Goal: Download file/media

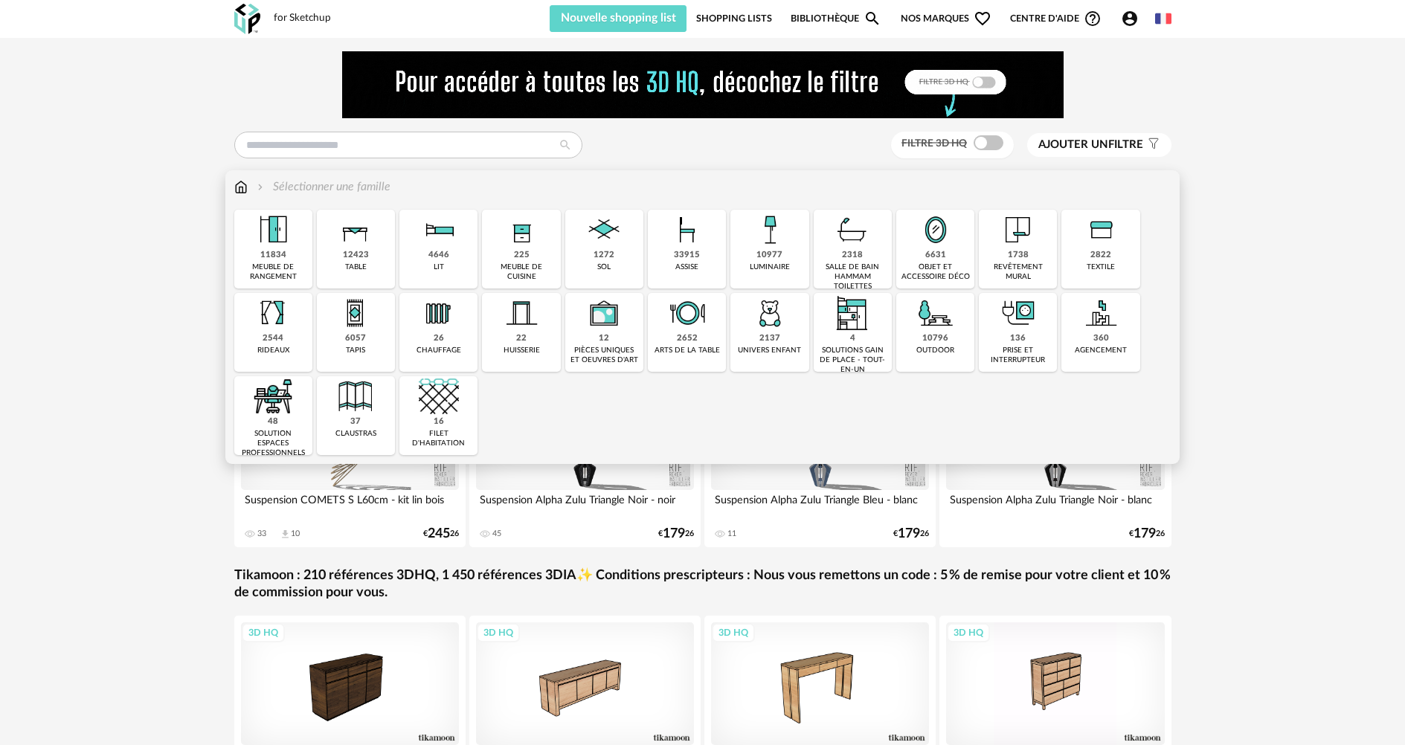
click at [1014, 260] on div "1738 revêtement mural" at bounding box center [1018, 249] width 78 height 79
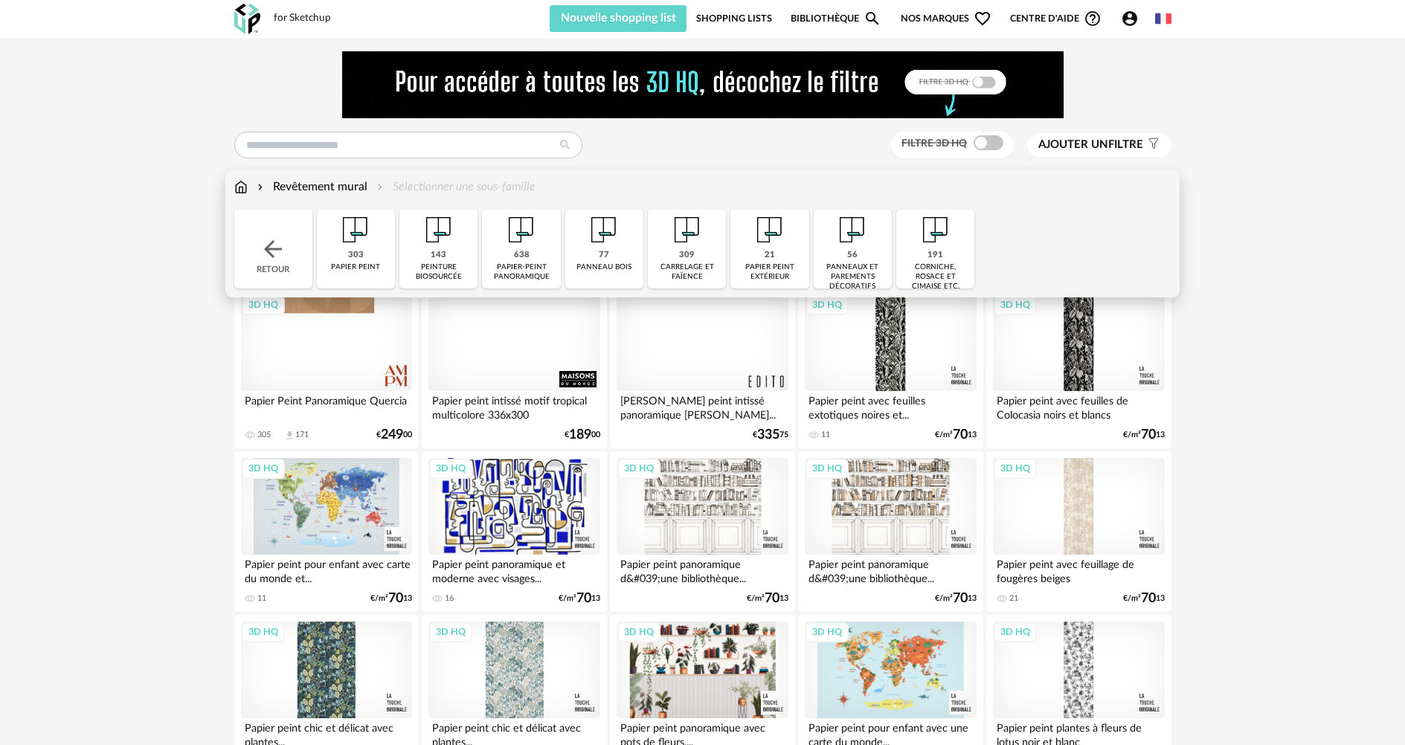
click at [678, 255] on div "309 [GEOGRAPHIC_DATA] et faïence" at bounding box center [687, 249] width 78 height 79
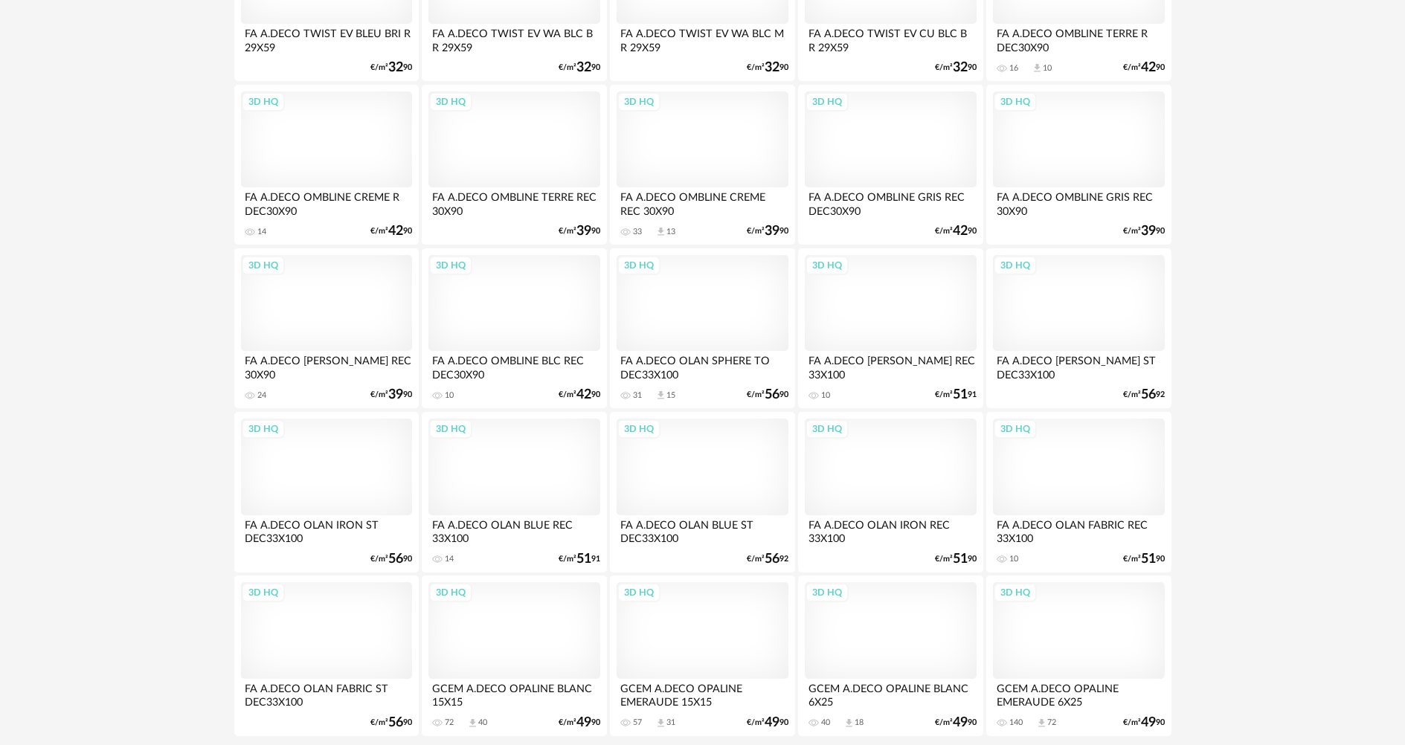
scroll to position [2914, 0]
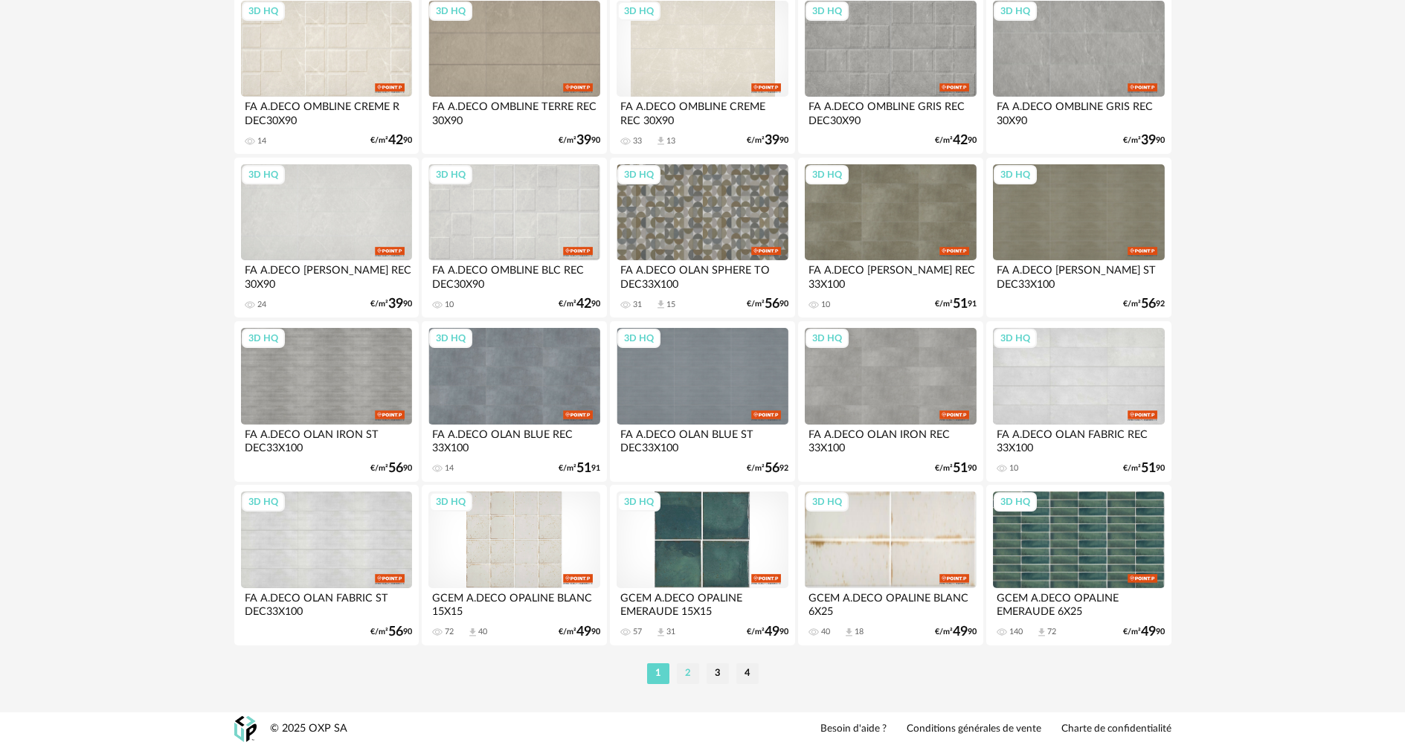
click at [687, 673] on li "2" at bounding box center [688, 674] width 22 height 21
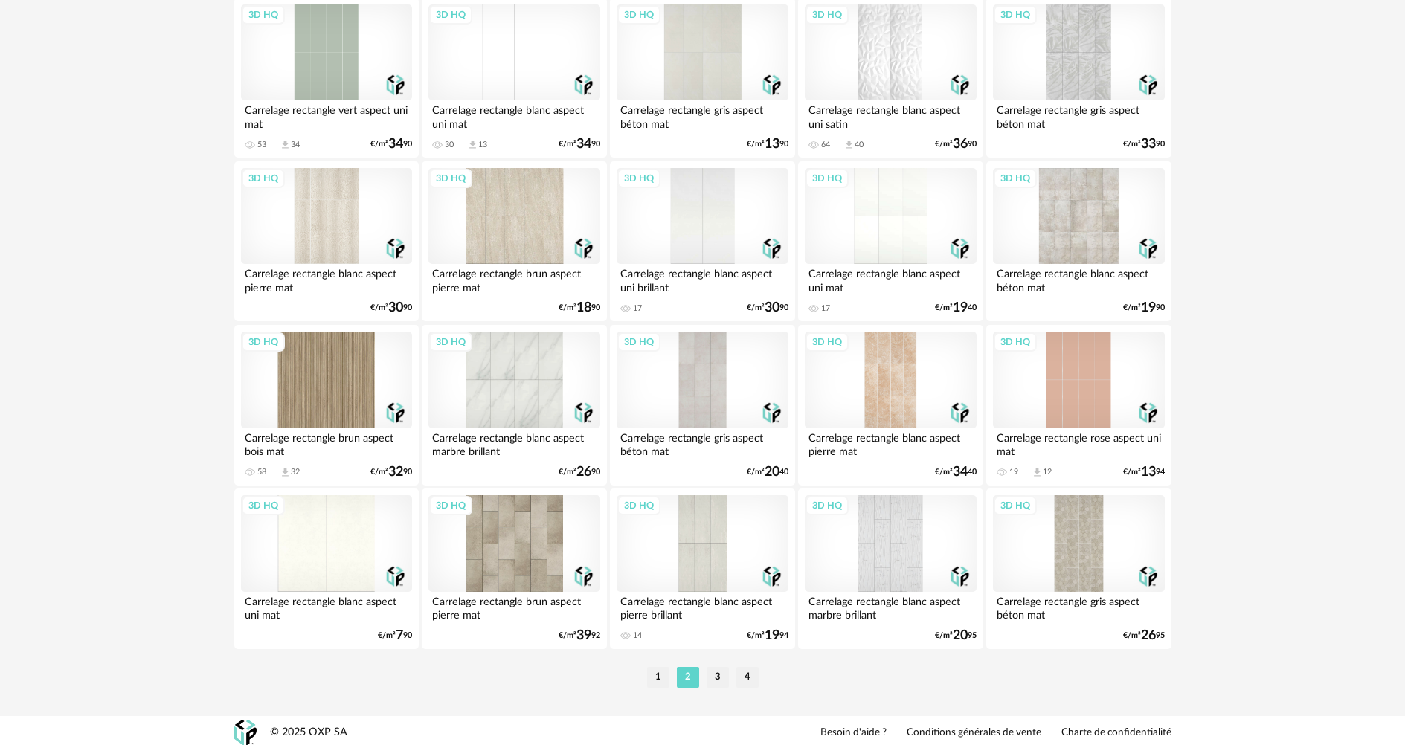
scroll to position [2914, 0]
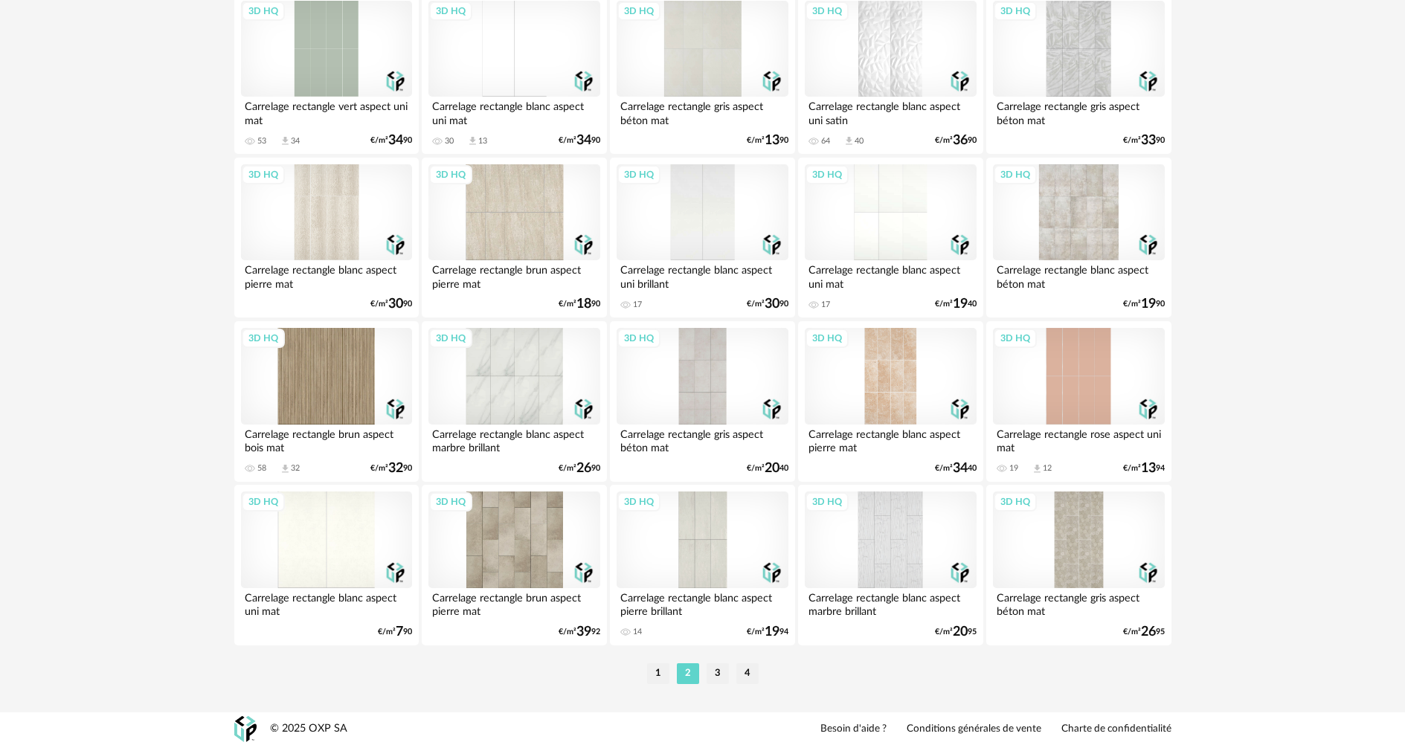
click at [709, 573] on div "3D HQ" at bounding box center [702, 540] width 171 height 97
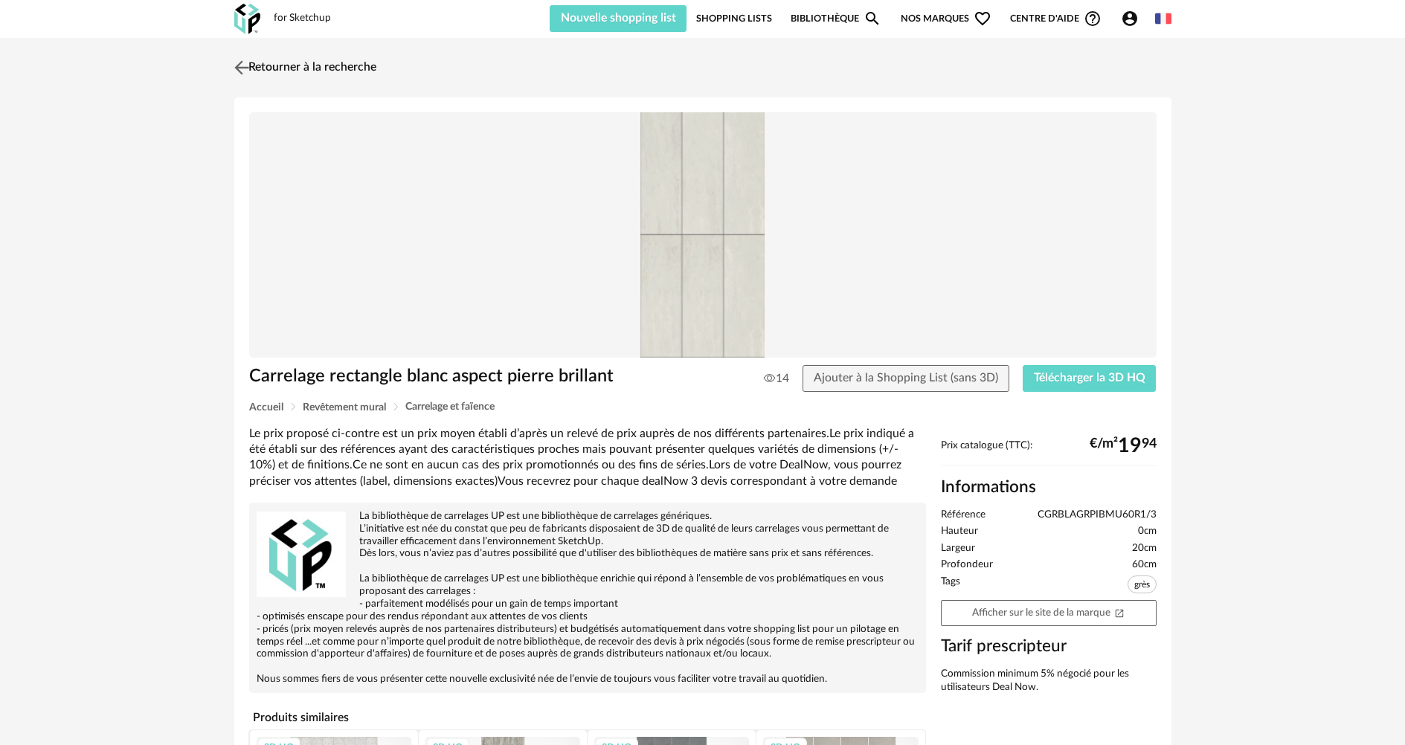
click at [238, 70] on img at bounding box center [242, 68] width 22 height 22
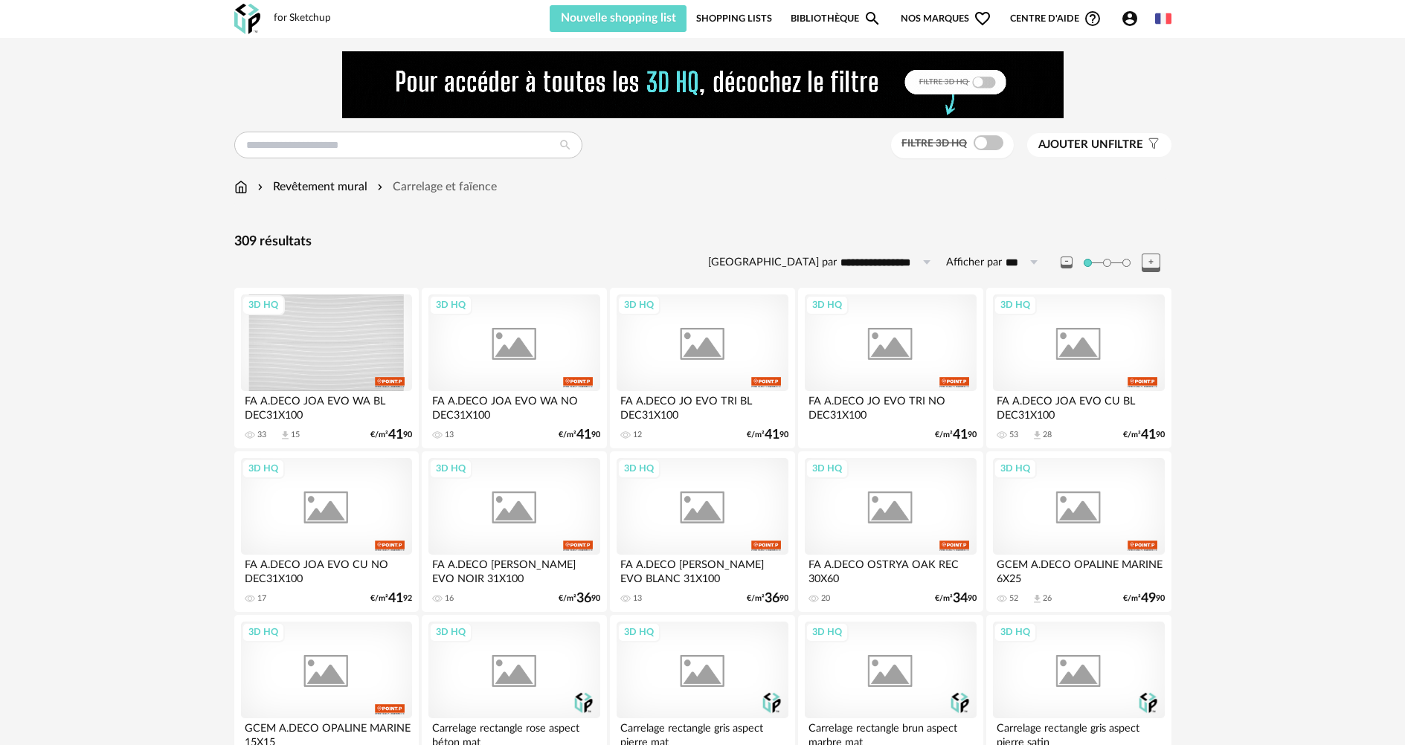
scroll to position [2914, 0]
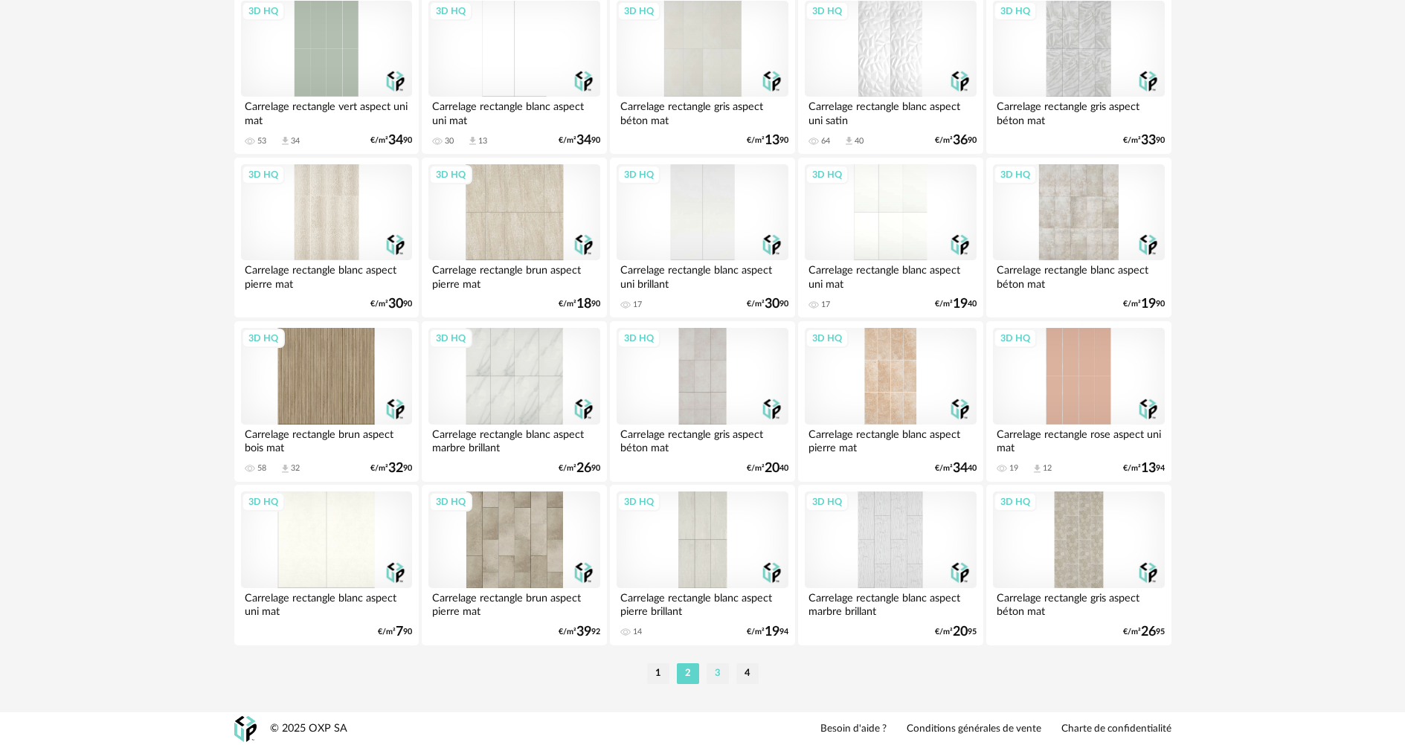
click at [719, 678] on li "3" at bounding box center [718, 674] width 22 height 21
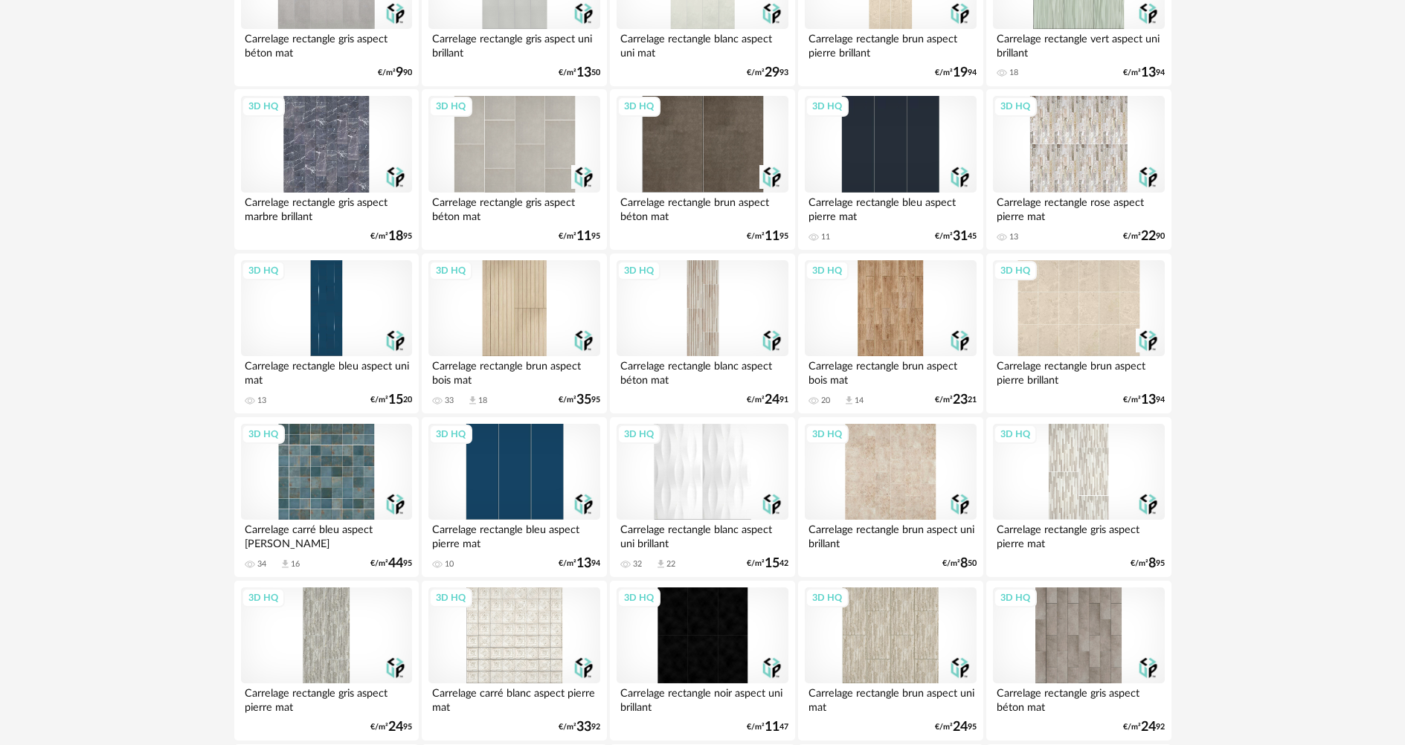
scroll to position [595, 0]
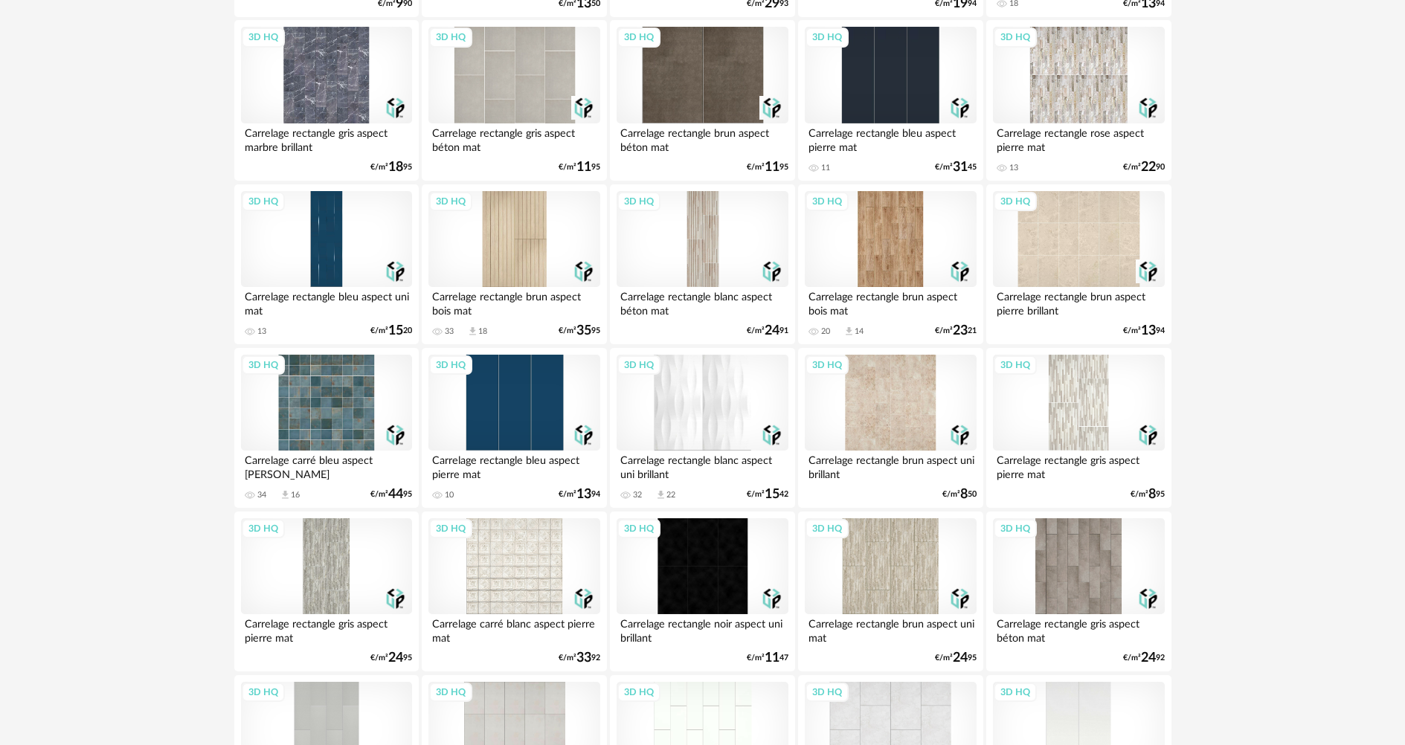
click at [720, 402] on div "3D HQ" at bounding box center [702, 403] width 171 height 97
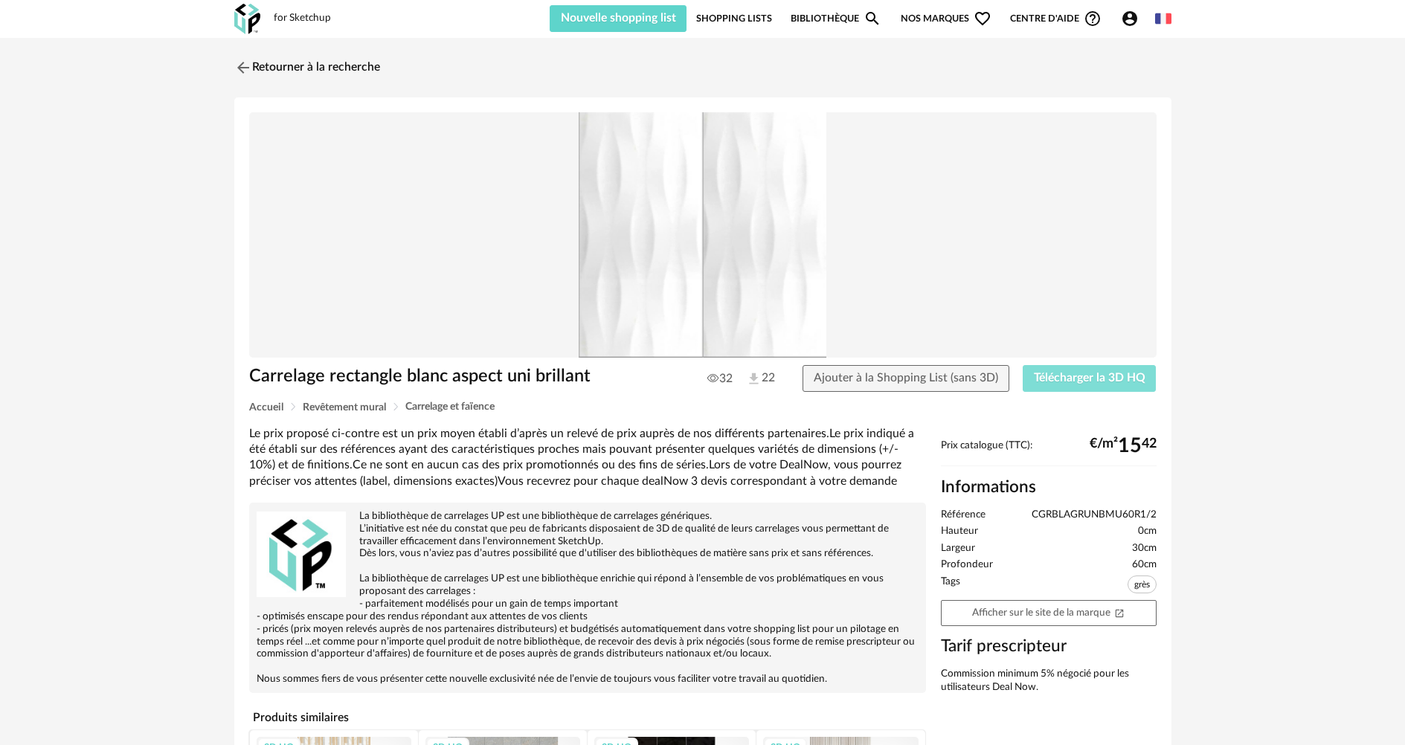
click at [1056, 379] on span "Télécharger la 3D HQ" at bounding box center [1090, 378] width 112 height 12
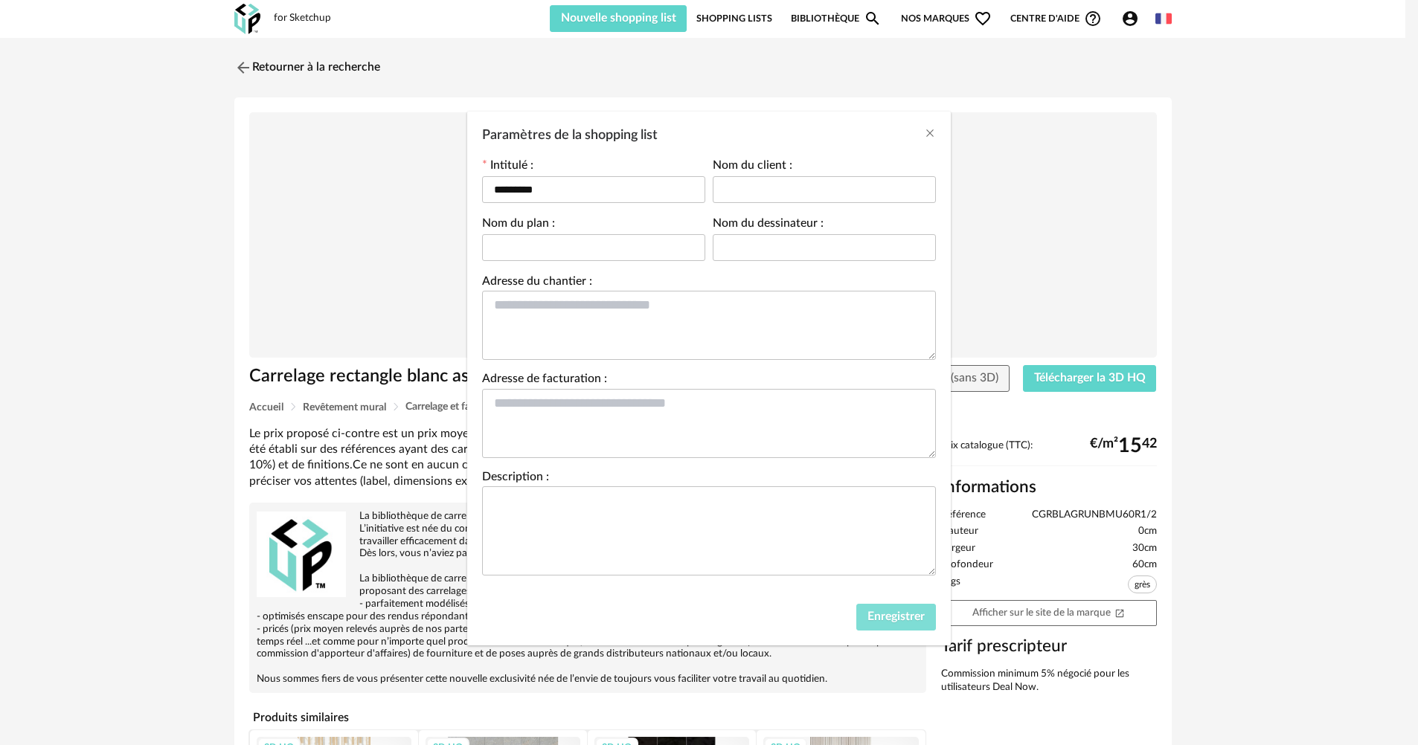
click at [899, 612] on span "Enregistrer" at bounding box center [895, 617] width 57 height 12
